Goal: Transaction & Acquisition: Purchase product/service

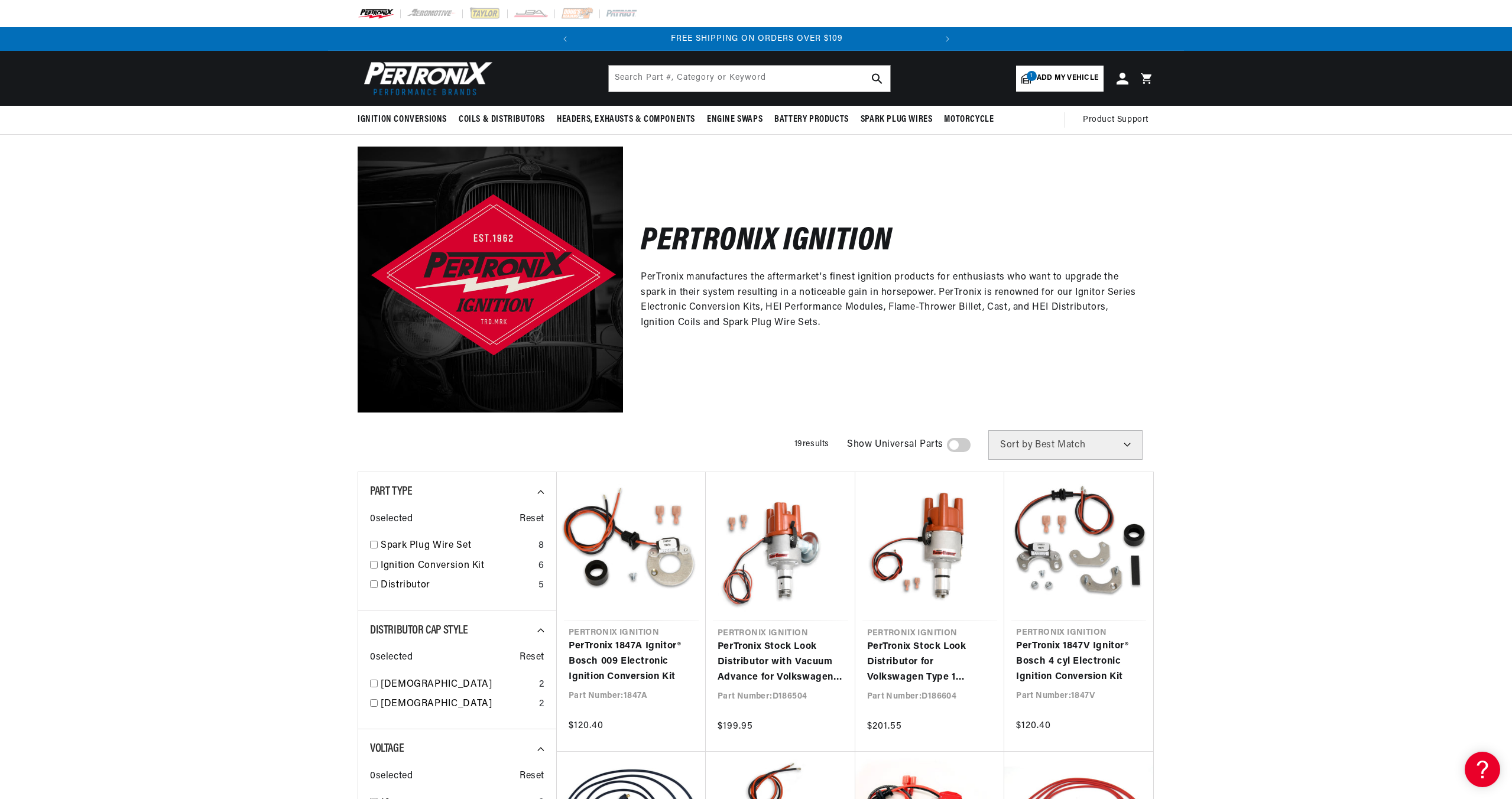
scroll to position [0, 358]
click at [1057, 80] on span "Add my vehicle" at bounding box center [1068, 78] width 61 height 11
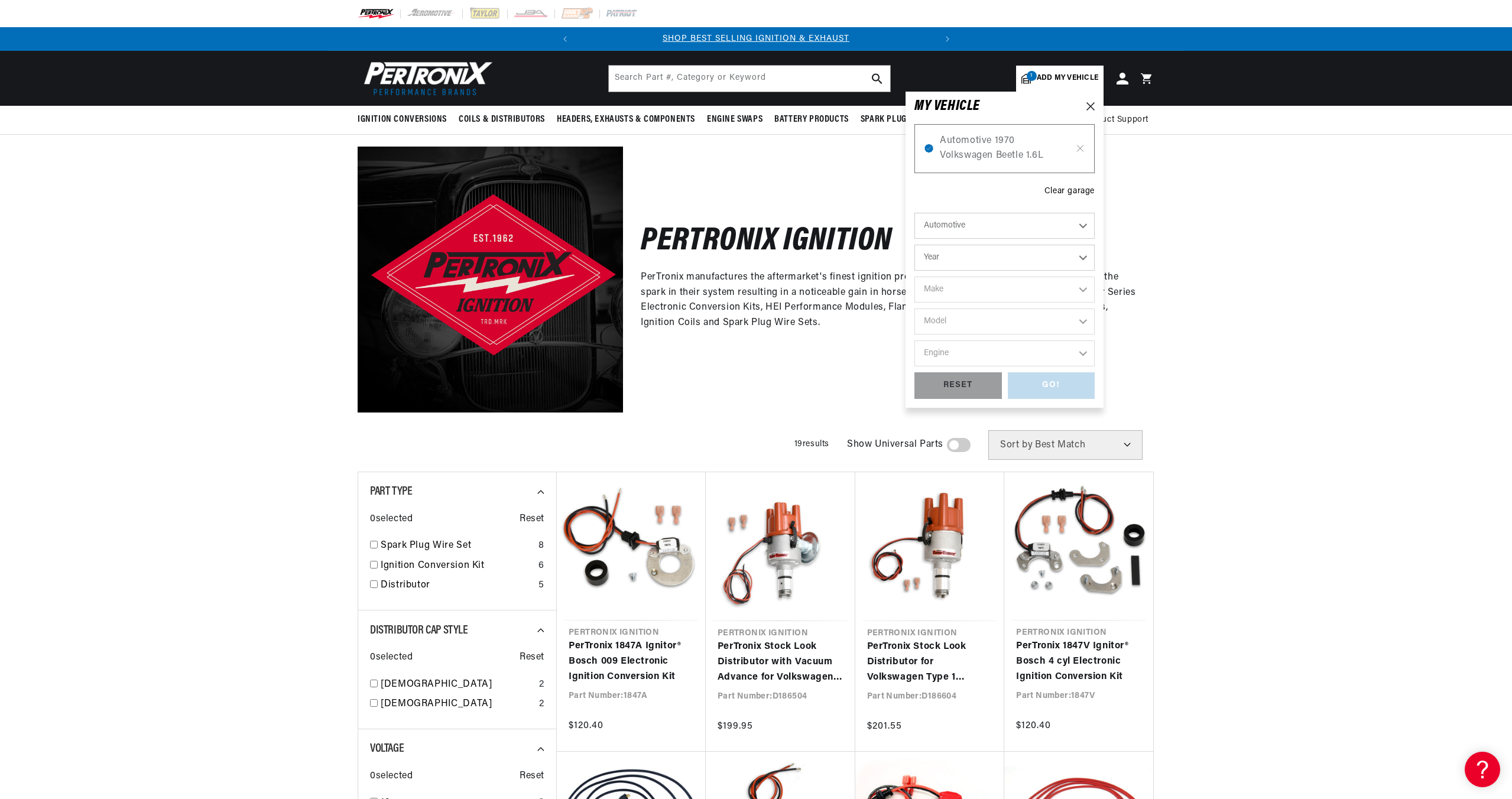
scroll to position [0, 0]
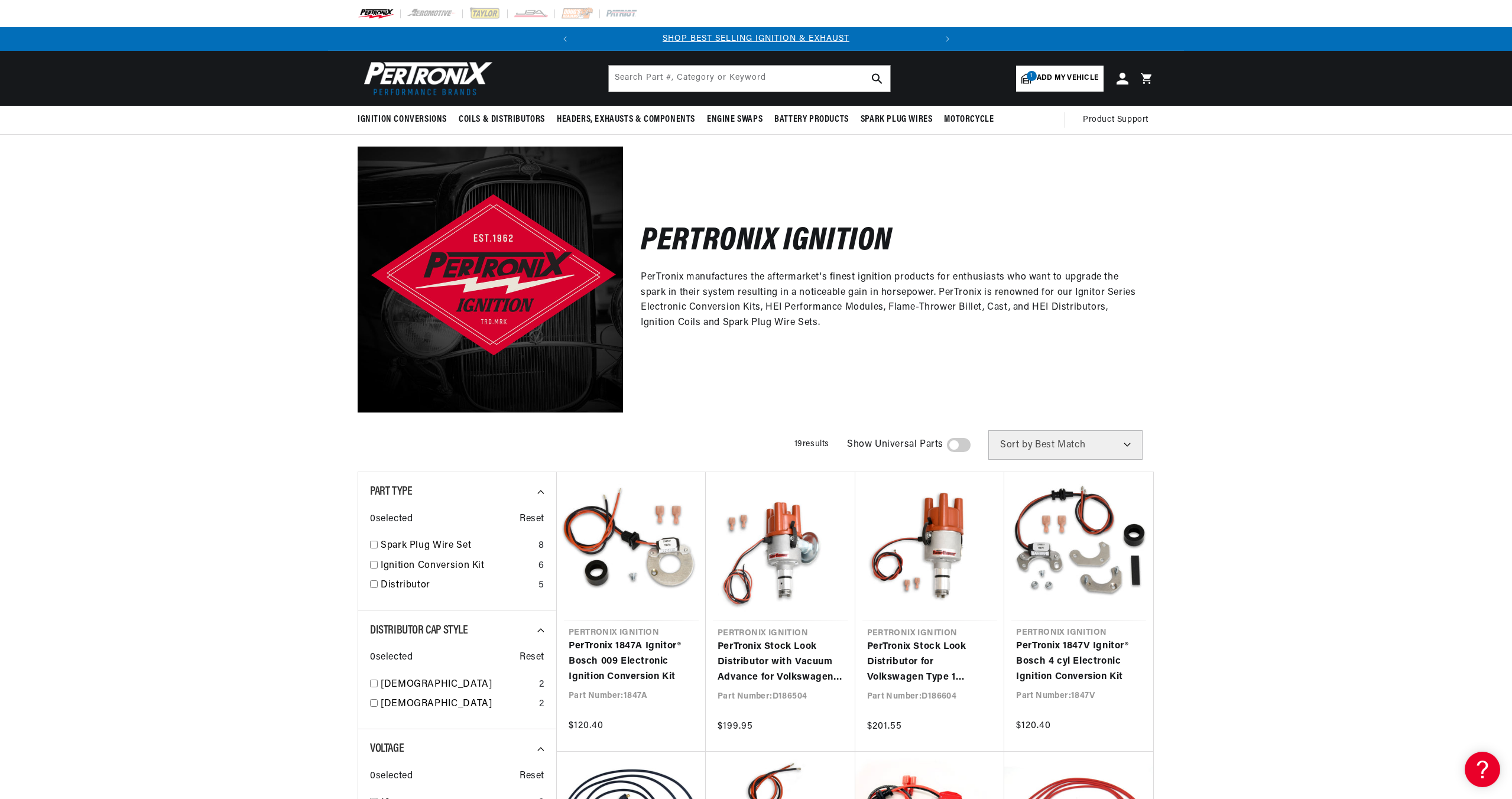
click at [1254, 201] on div "Pertronix Ignition PerTronix manufactures the aftermarket's finest ignition pro…" at bounding box center [756, 273] width 1512 height 277
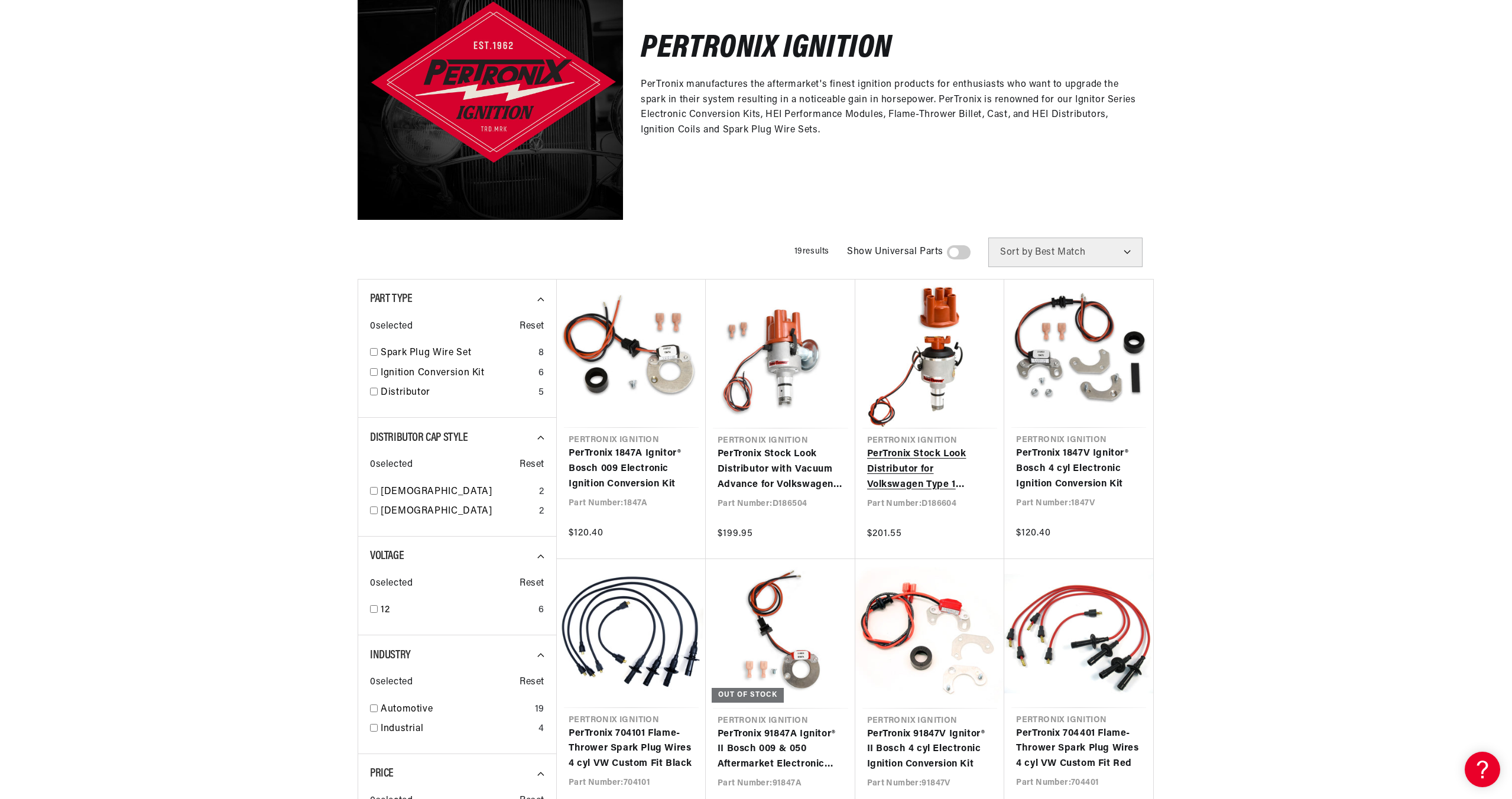
scroll to position [193, 0]
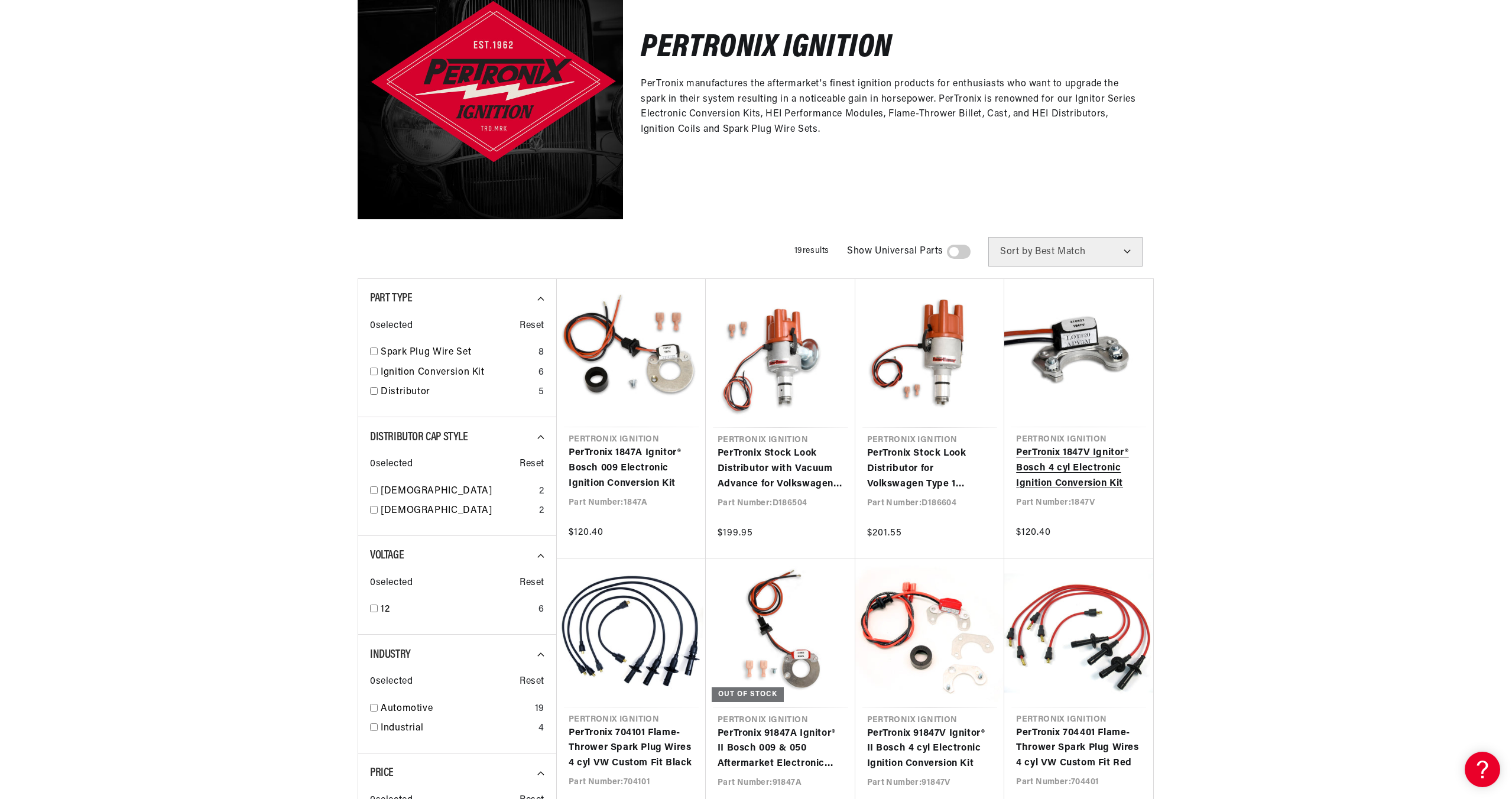
click at [1057, 483] on link "PerTronix 1847V Ignitor® Bosch 4 cyl Electronic Ignition Conversion Kit" at bounding box center [1079, 468] width 125 height 45
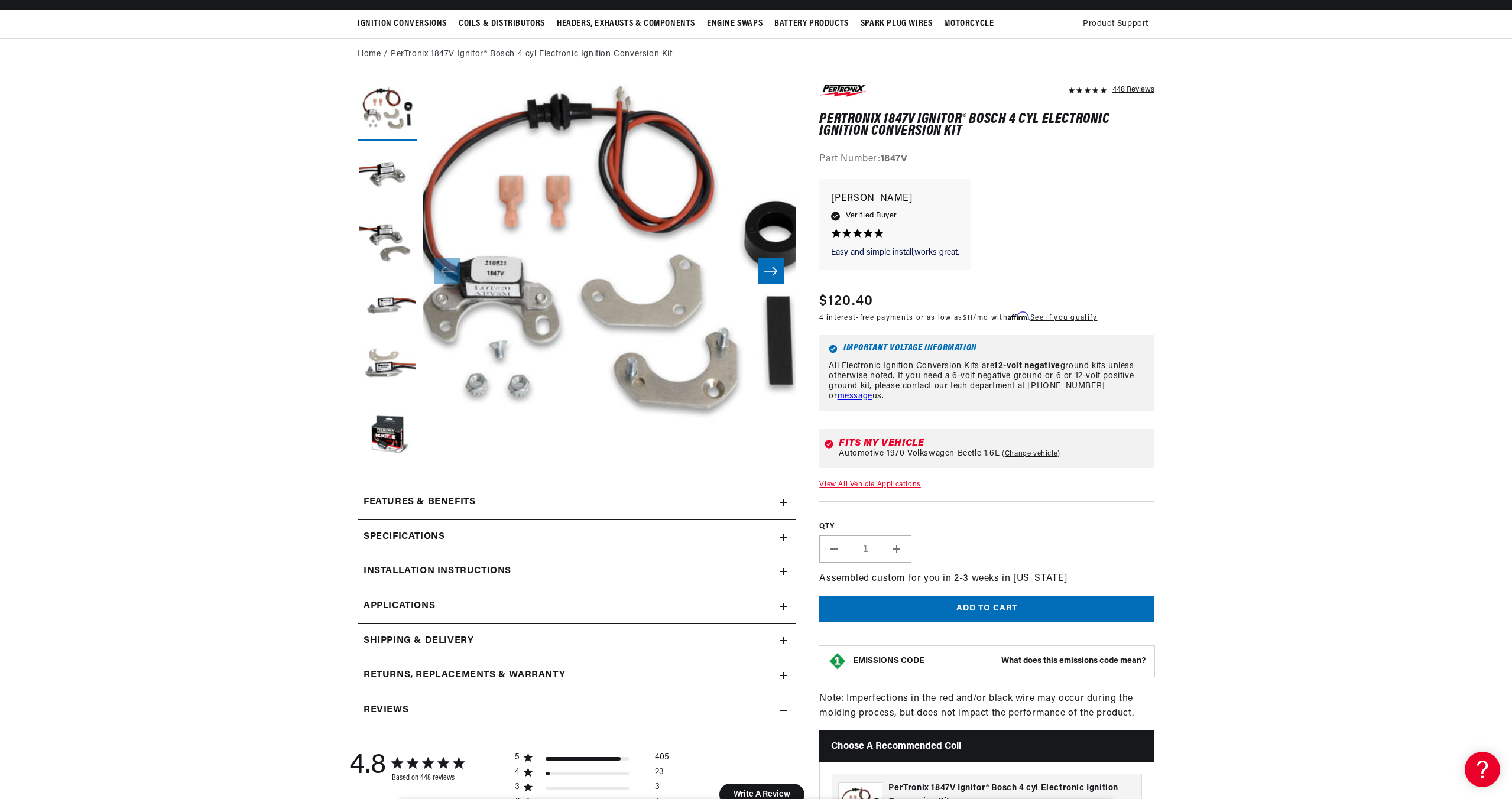
click at [784, 606] on icon at bounding box center [783, 606] width 7 height 0
